Goal: Transaction & Acquisition: Obtain resource

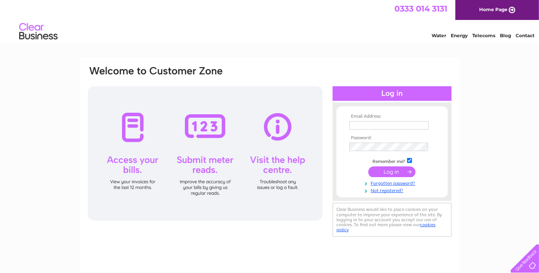
type input "[EMAIL_ADDRESS][DOMAIN_NAME]"
click at [391, 170] on input "submit" at bounding box center [391, 171] width 47 height 11
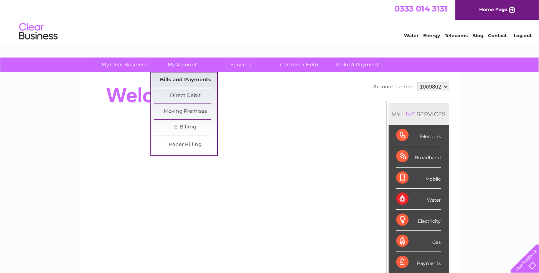
click at [180, 80] on link "Bills and Payments" at bounding box center [185, 79] width 63 height 15
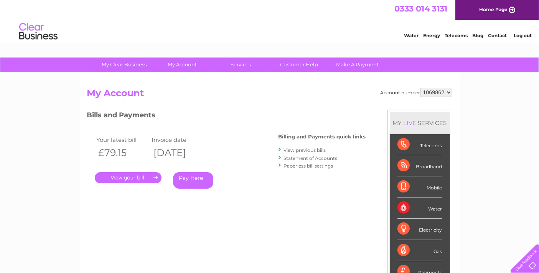
click at [132, 176] on link "." at bounding box center [128, 177] width 67 height 11
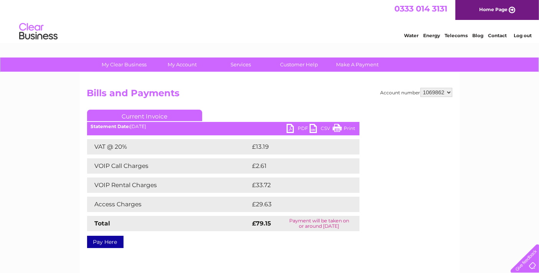
click at [290, 129] on link "PDF" at bounding box center [297, 129] width 23 height 11
